Goal: Task Accomplishment & Management: Use online tool/utility

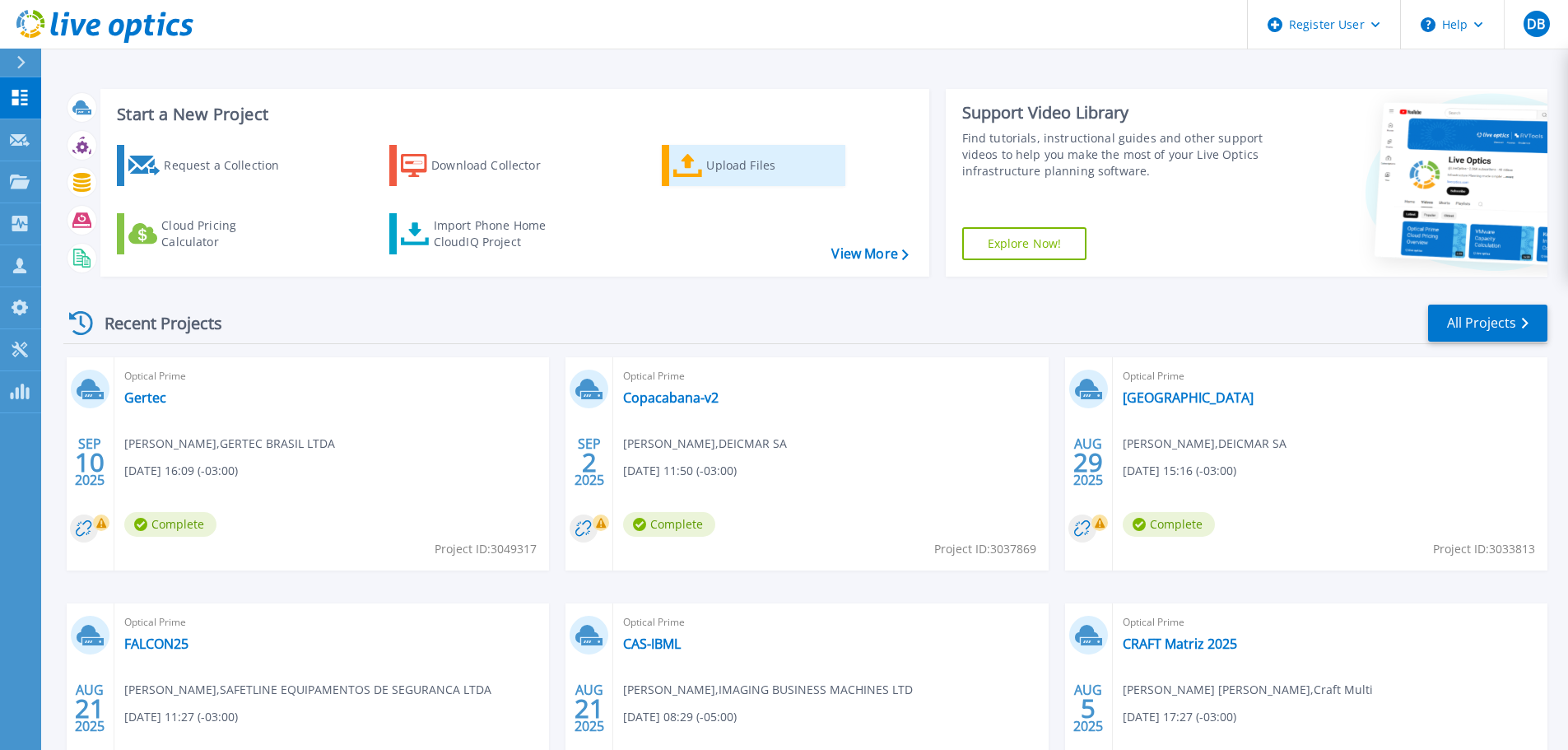
click at [737, 177] on div "Upload Files" at bounding box center [771, 165] width 132 height 33
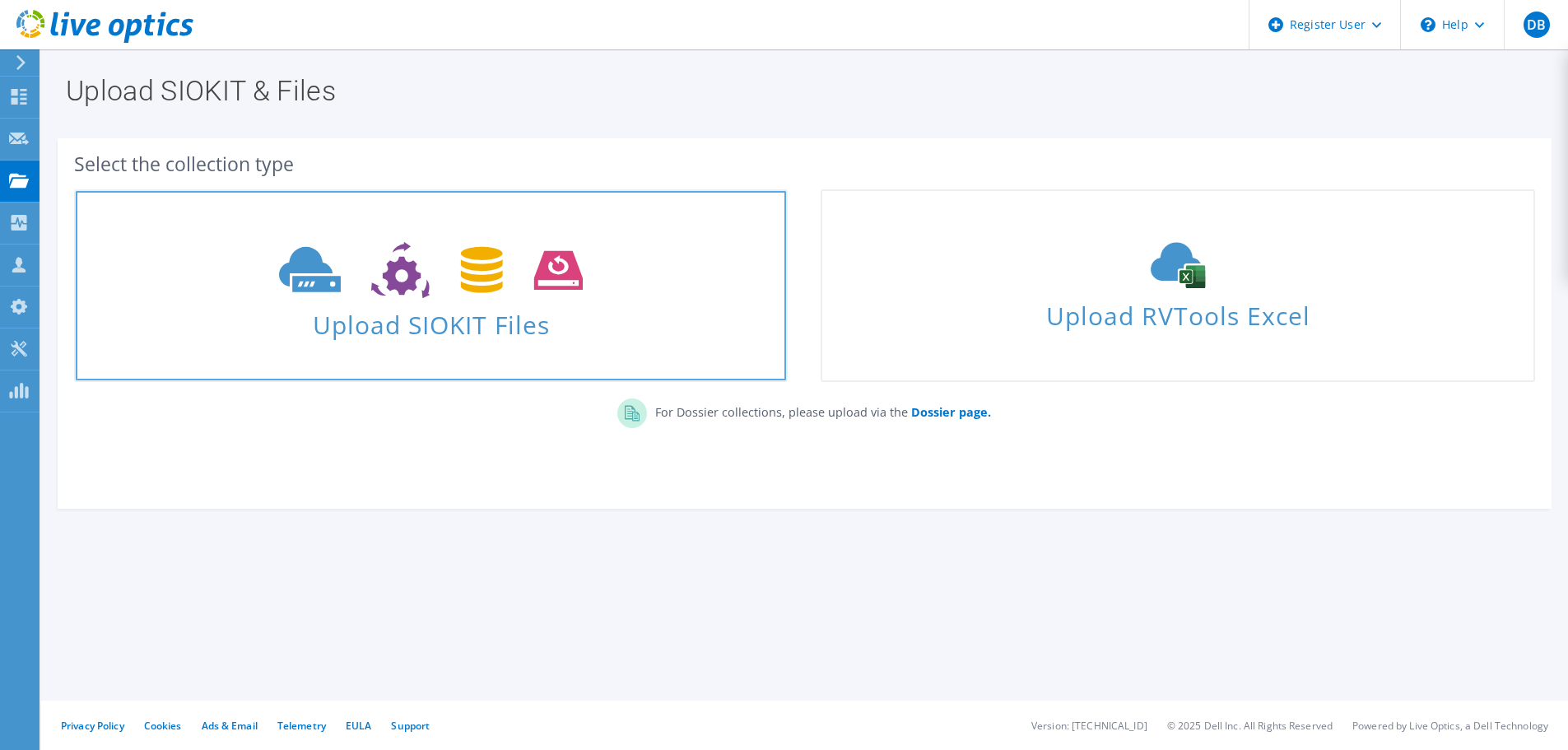
click at [506, 328] on span "Upload SIOKIT Files" at bounding box center [430, 319] width 711 height 35
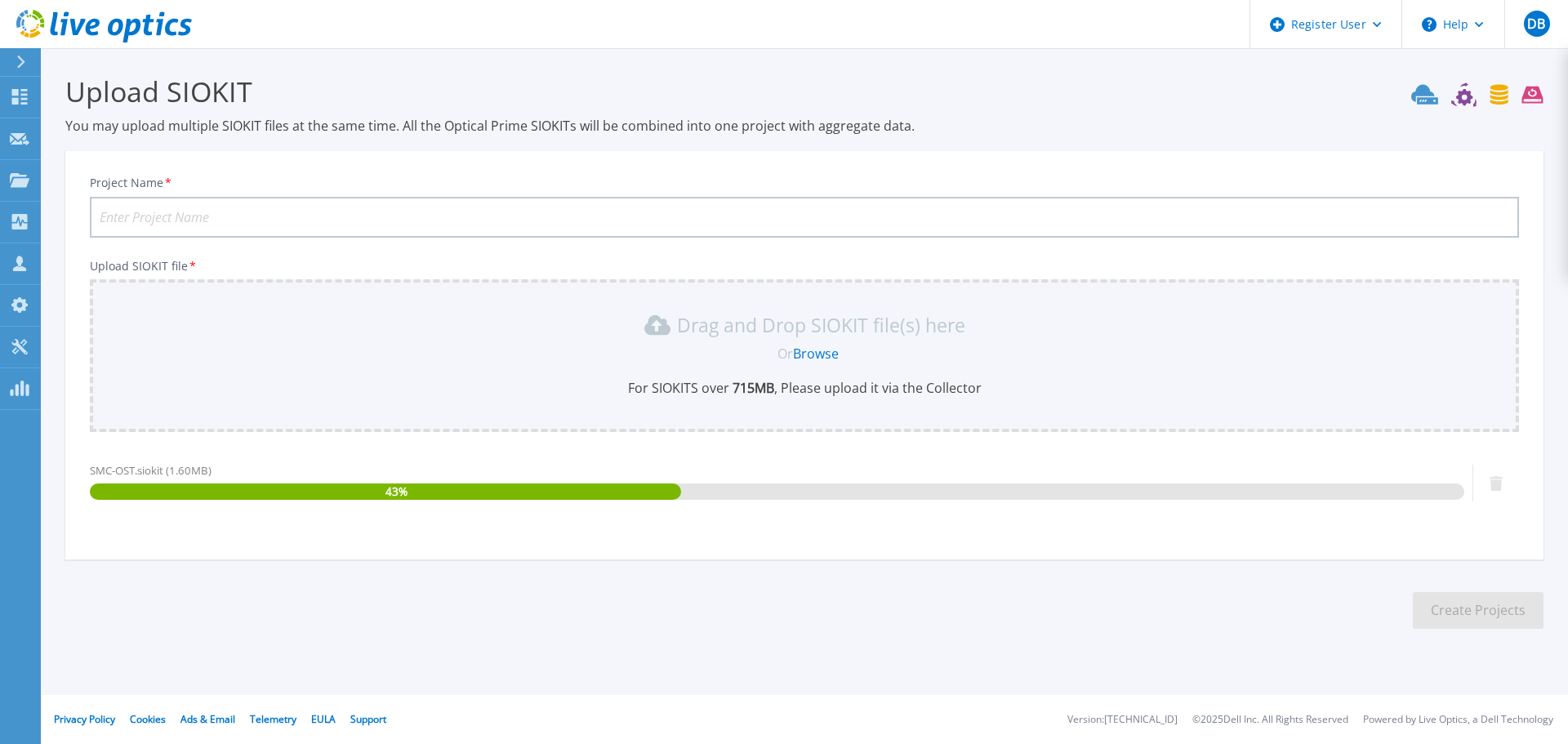
click at [369, 208] on input "Project Name *" at bounding box center [804, 217] width 1429 height 41
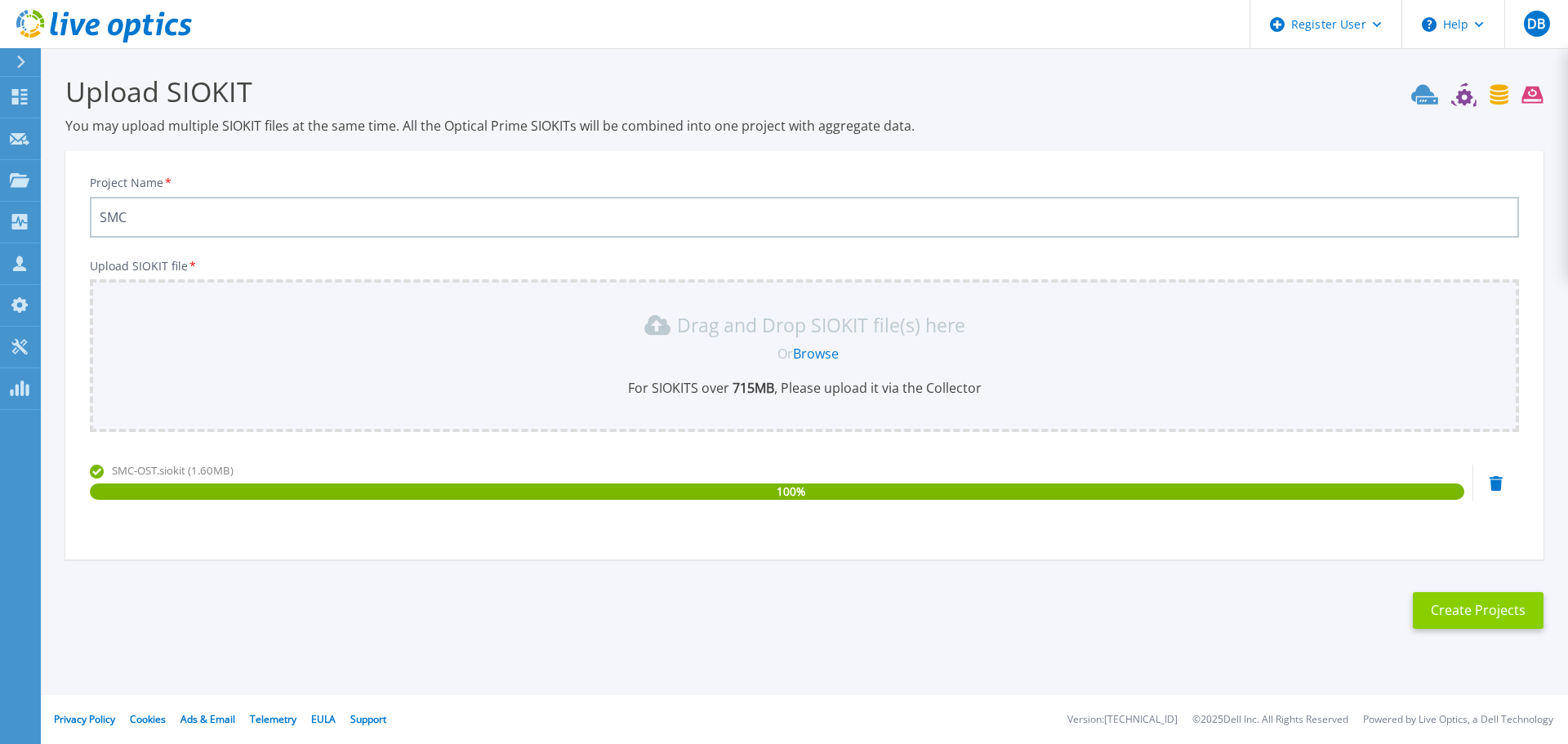
type input "SMC"
click at [1438, 605] on button "Create Projects" at bounding box center [1478, 610] width 131 height 36
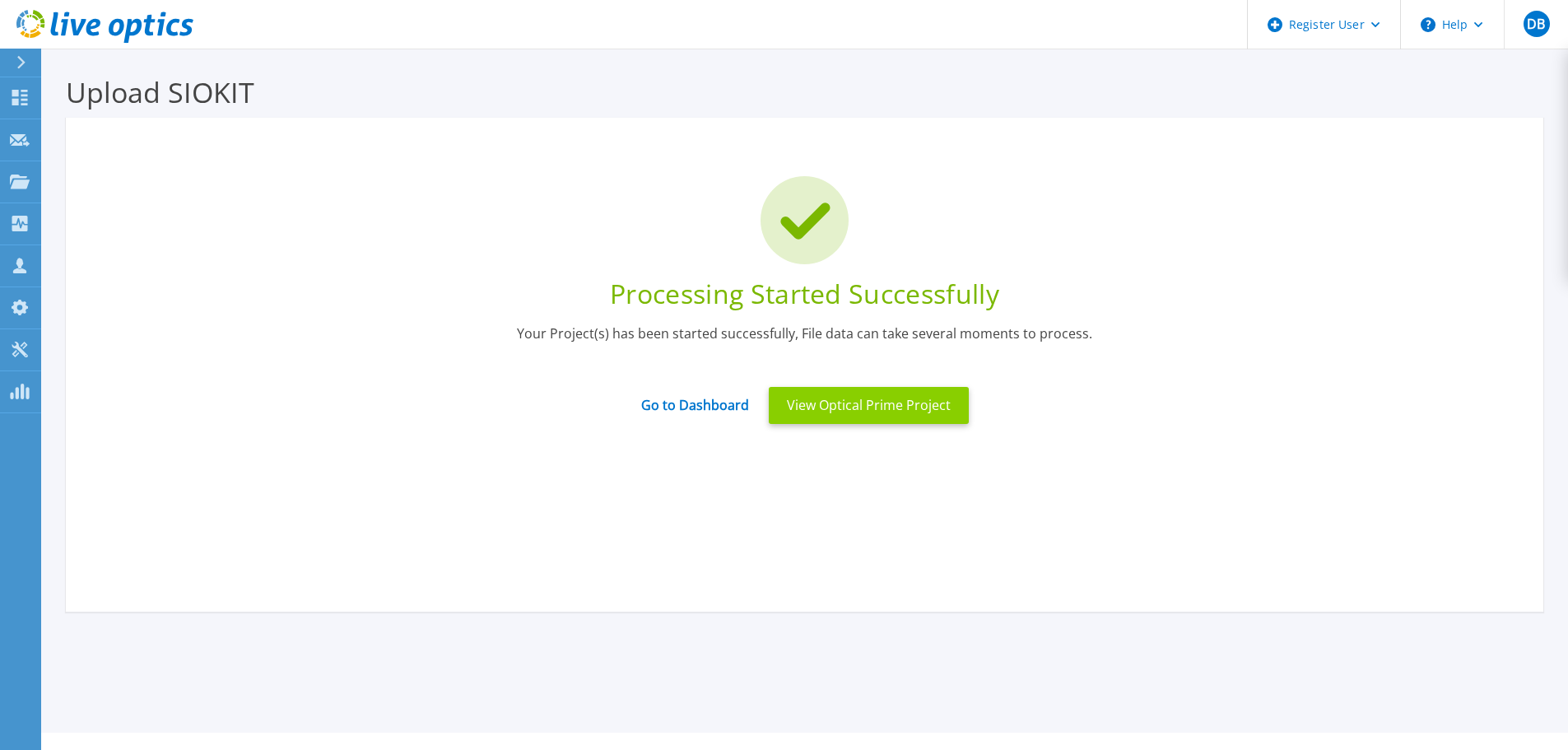
click at [879, 424] on button "View Optical Prime Project" at bounding box center [868, 405] width 200 height 37
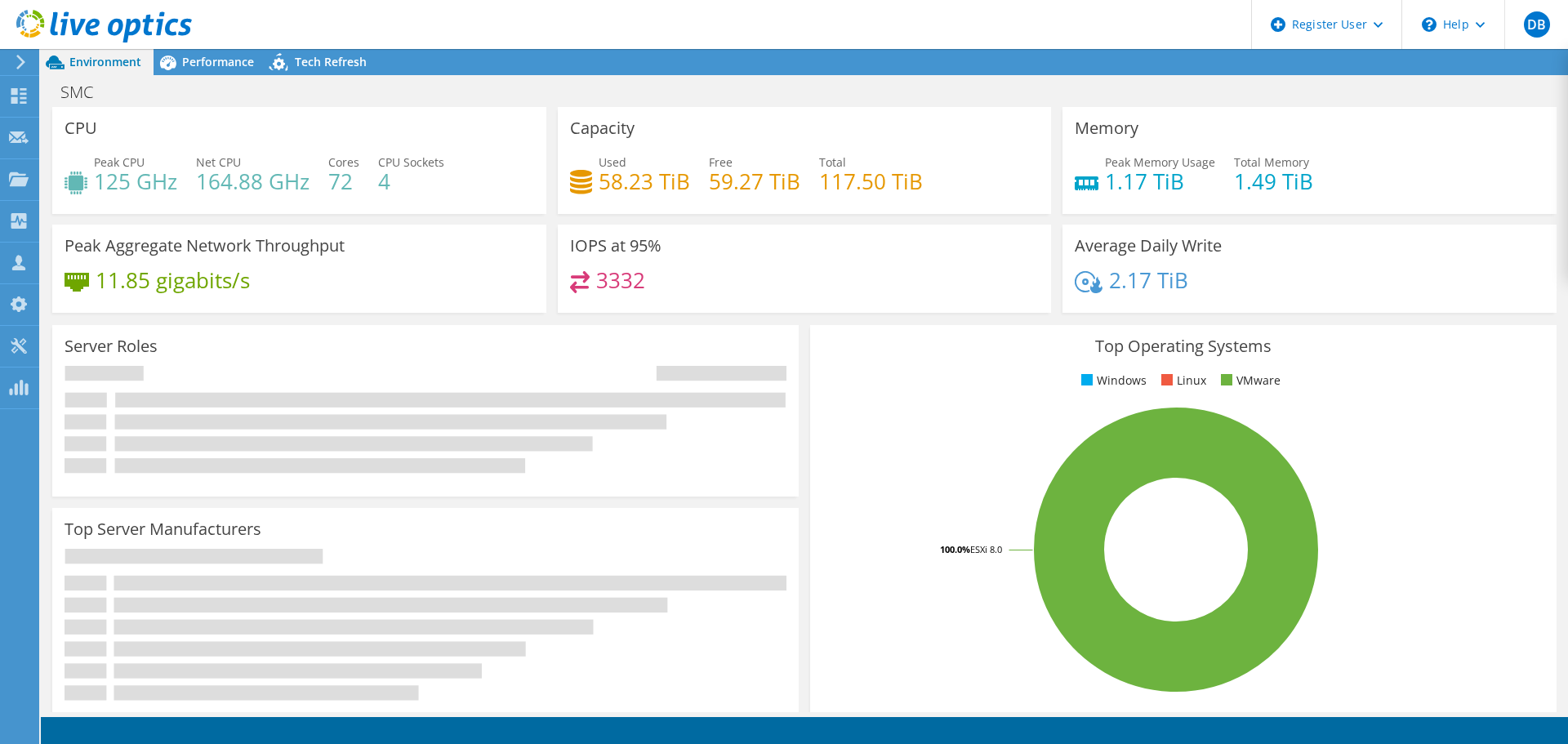
radio input "true"
radio input "false"
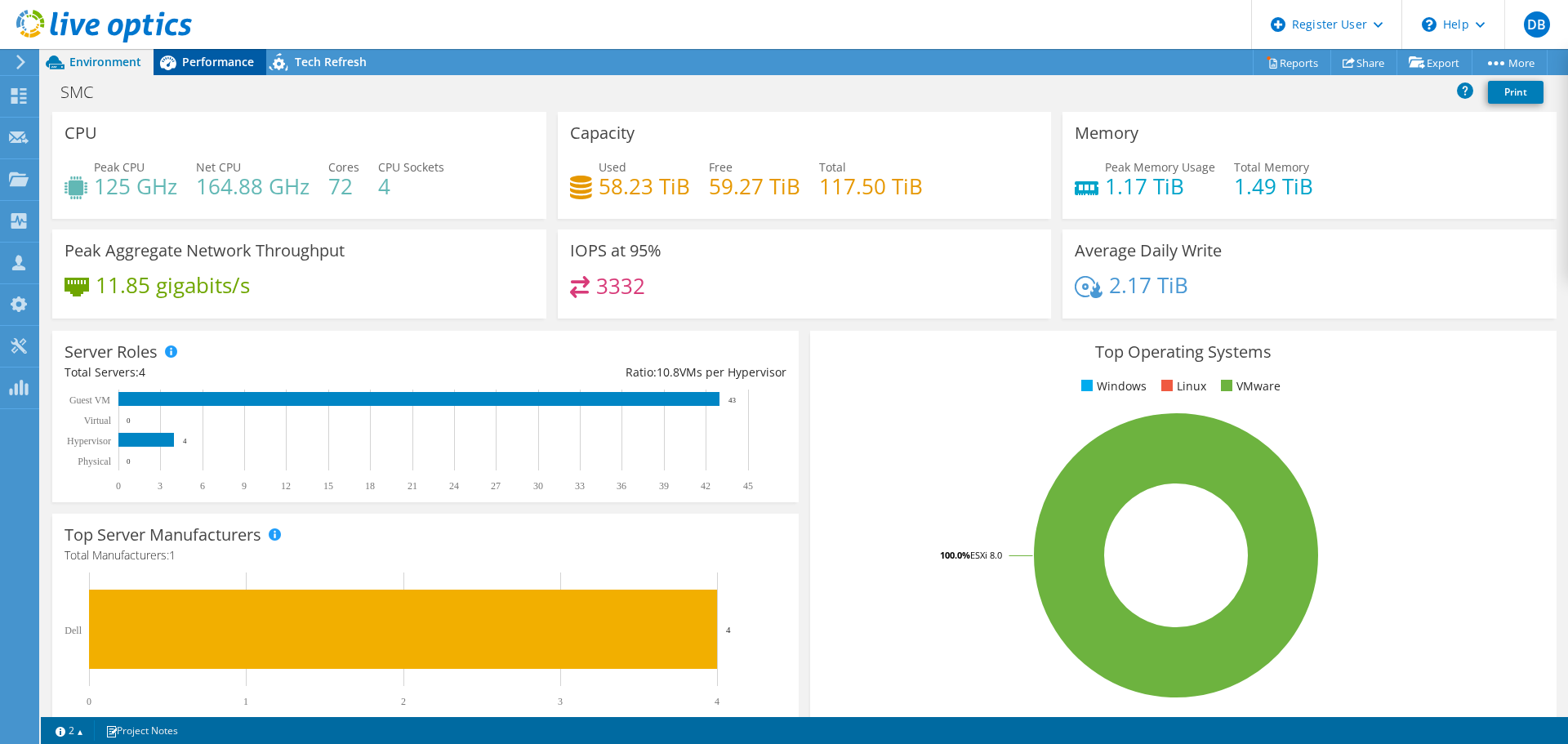
click at [230, 68] on span "Performance" at bounding box center [218, 61] width 72 height 15
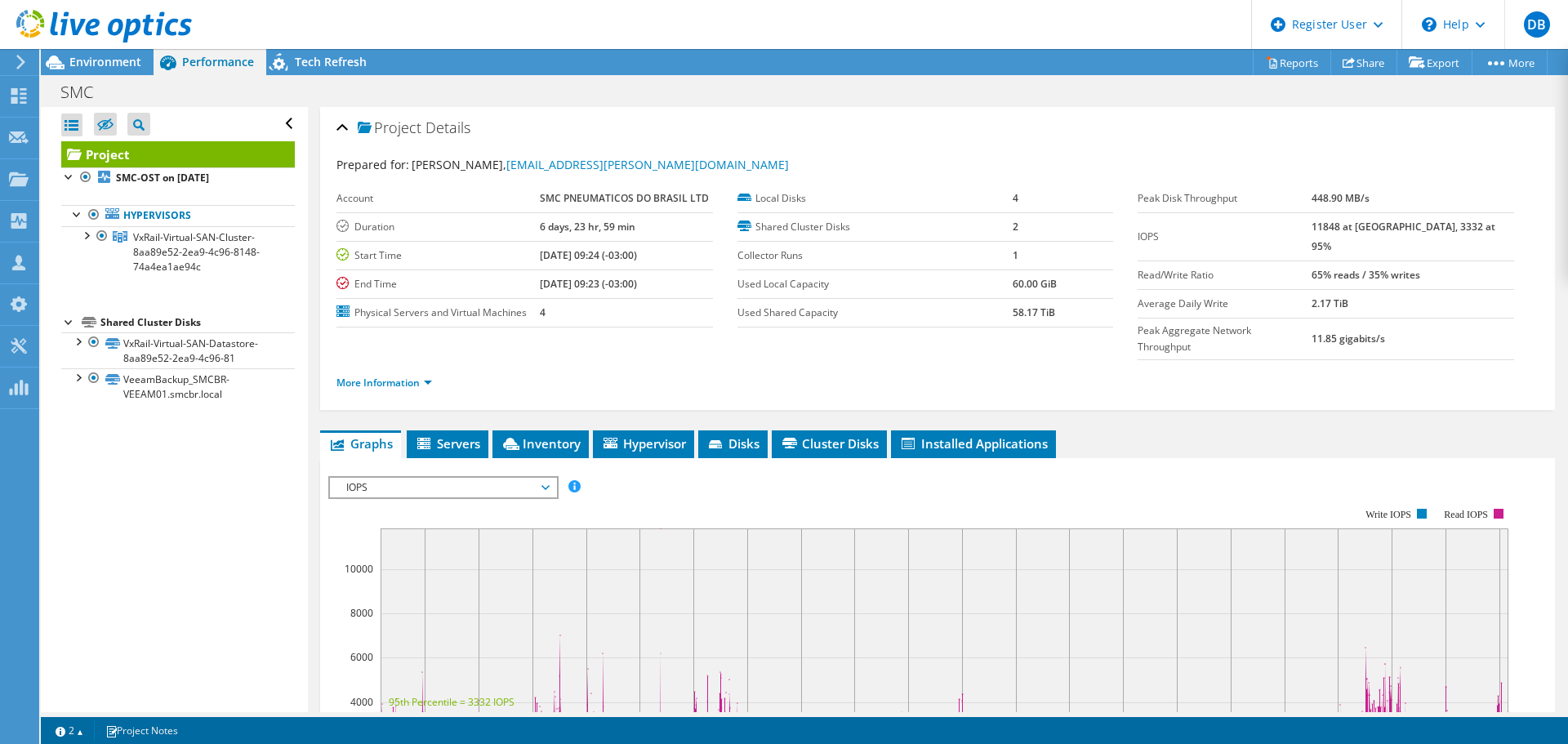
click at [461, 160] on span "Ricardo Chinaglia, chinaglia.ricardo@smc.com" at bounding box center [600, 164] width 377 height 15
copy span "Chinaglia"
